Goal: Find contact information: Find contact information

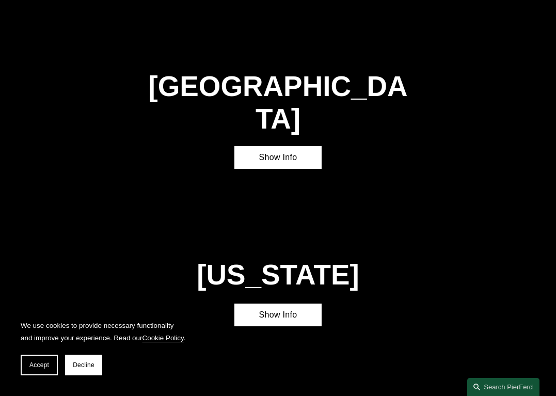
scroll to position [3183, 0]
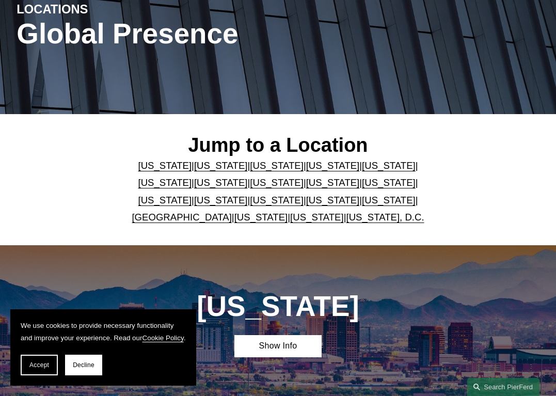
scroll to position [146, 0]
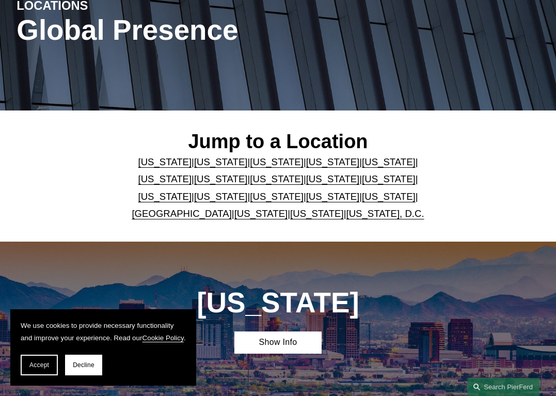
click at [318, 195] on link "[US_STATE]" at bounding box center [333, 196] width 54 height 11
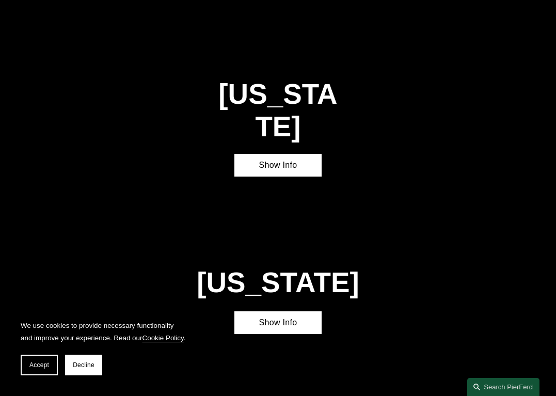
scroll to position [2434, 0]
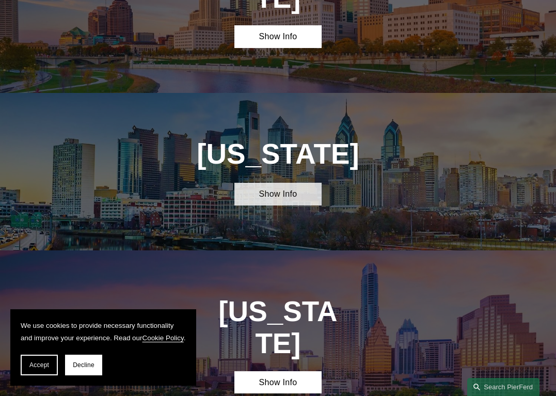
click at [272, 183] on link "Show Info" at bounding box center [277, 194] width 87 height 23
